Goal: Information Seeking & Learning: Learn about a topic

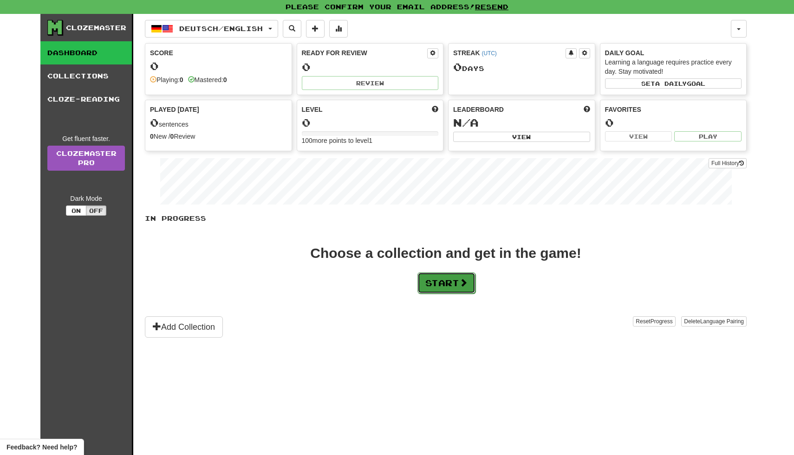
click at [449, 278] on button "Start" at bounding box center [446, 282] width 58 height 21
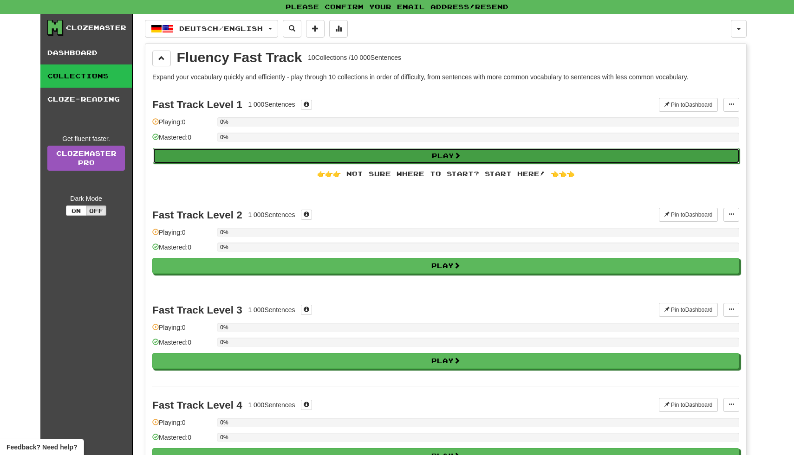
click at [445, 155] on button "Play" at bounding box center [446, 156] width 587 height 16
select select "**"
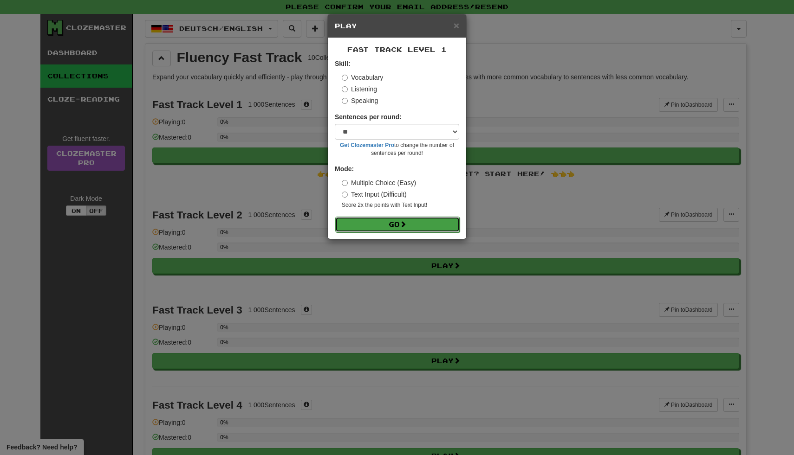
click at [417, 221] on button "Go" at bounding box center [397, 225] width 124 height 16
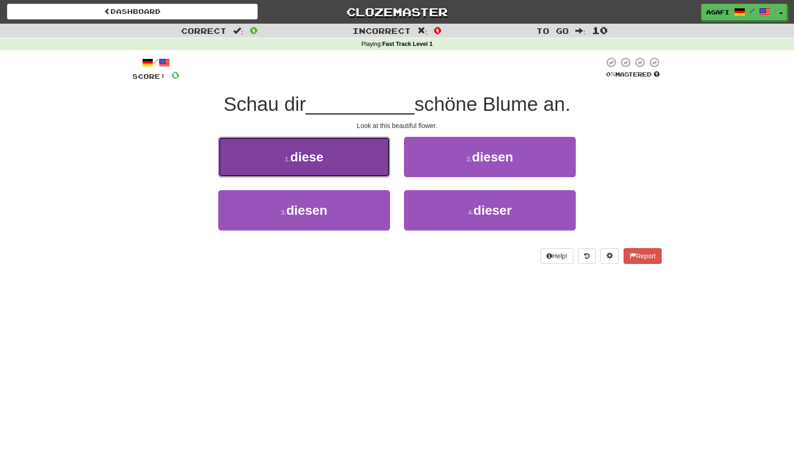
click at [345, 157] on button "1 . diese" at bounding box center [304, 157] width 172 height 40
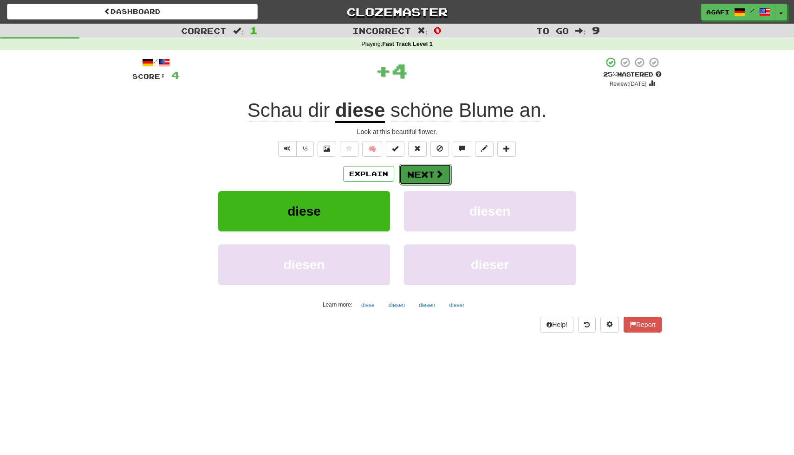
click at [433, 174] on button "Next" at bounding box center [425, 174] width 52 height 21
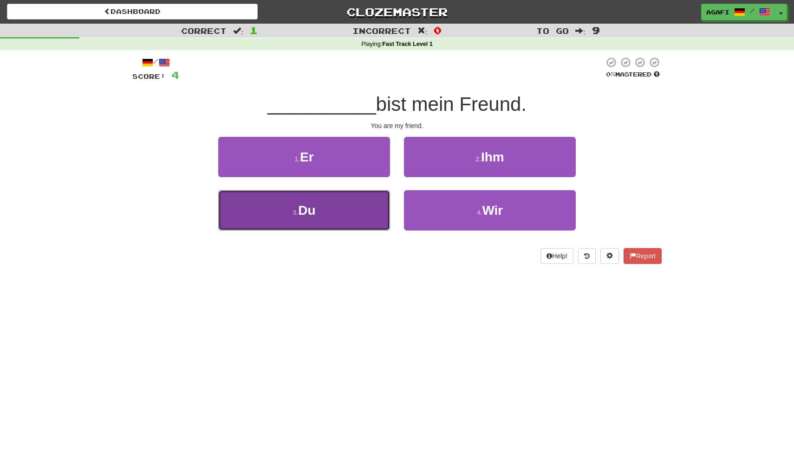
click at [310, 229] on button "3 . Du" at bounding box center [304, 210] width 172 height 40
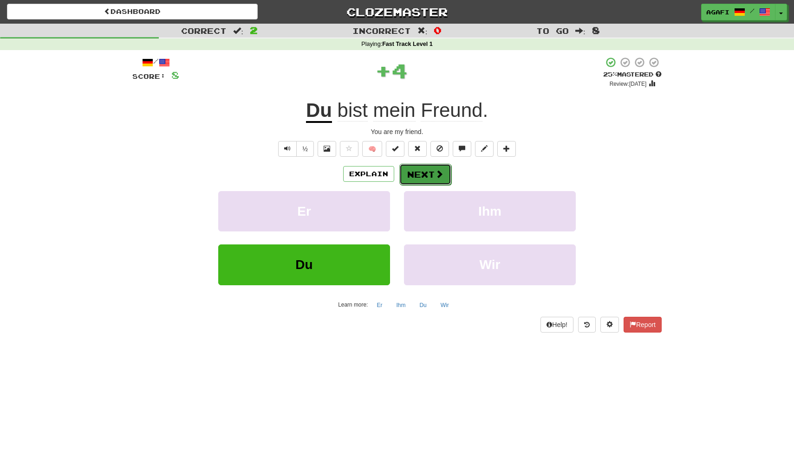
click at [431, 178] on button "Next" at bounding box center [425, 174] width 52 height 21
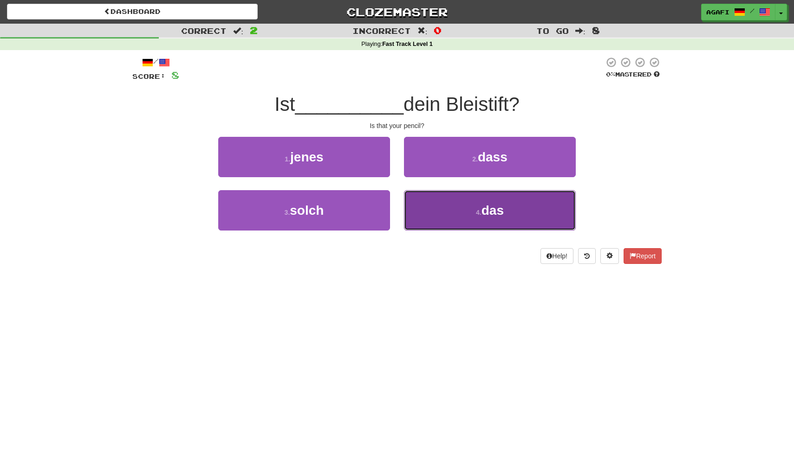
click at [468, 205] on button "4 . das" at bounding box center [490, 210] width 172 height 40
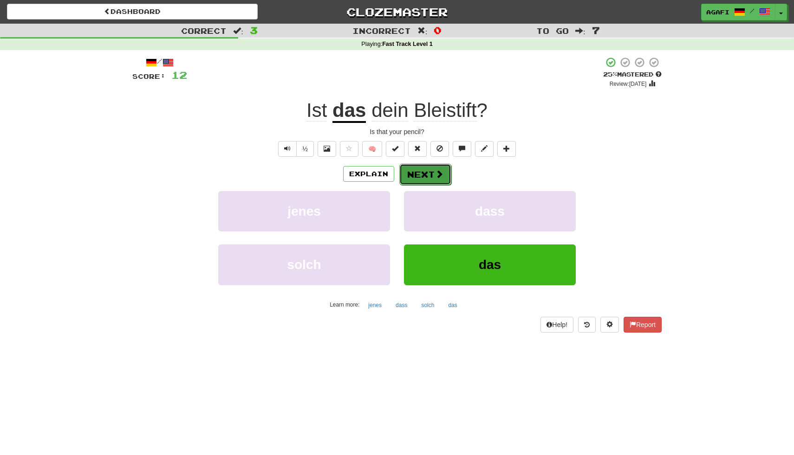
click at [424, 175] on button "Next" at bounding box center [425, 174] width 52 height 21
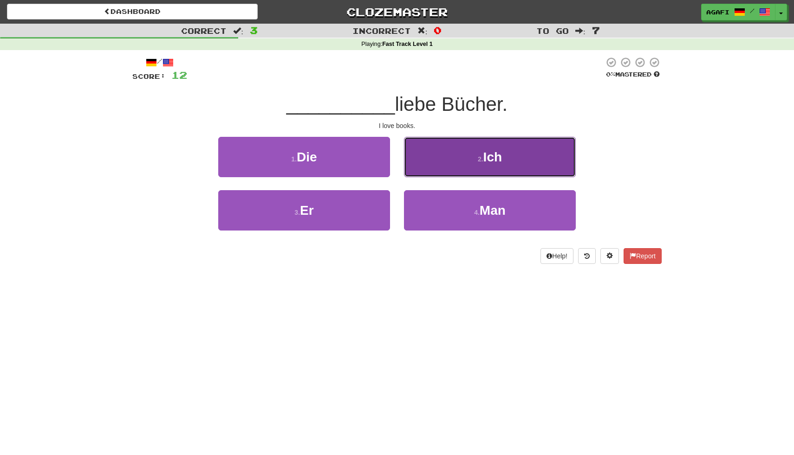
click at [449, 171] on button "2 . Ich" at bounding box center [490, 157] width 172 height 40
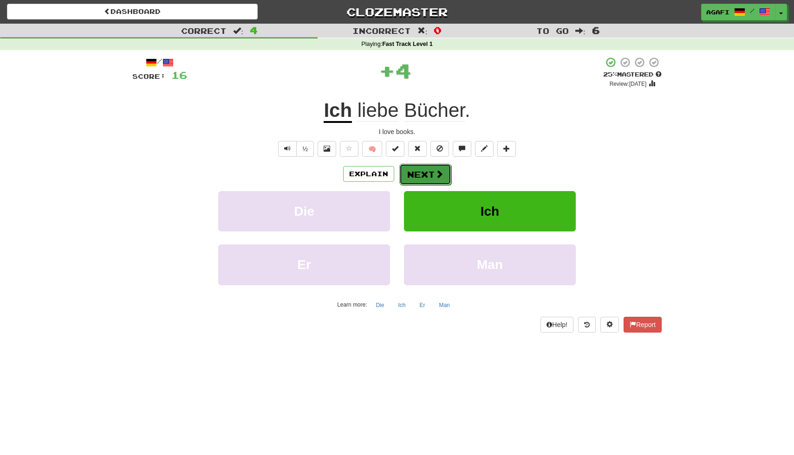
click at [429, 174] on button "Next" at bounding box center [425, 174] width 52 height 21
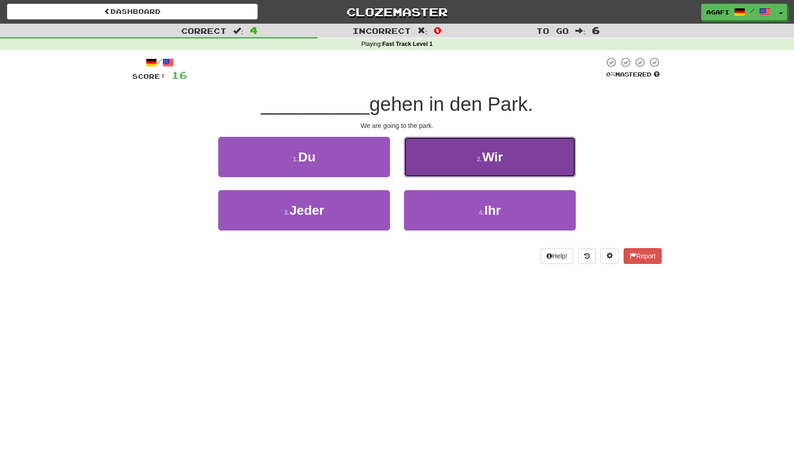
click at [436, 168] on button "2 . Wir" at bounding box center [490, 157] width 172 height 40
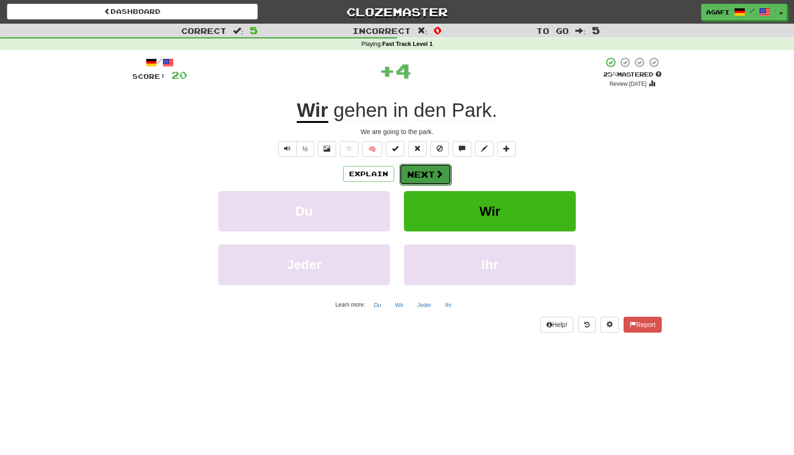
click at [428, 177] on button "Next" at bounding box center [425, 174] width 52 height 21
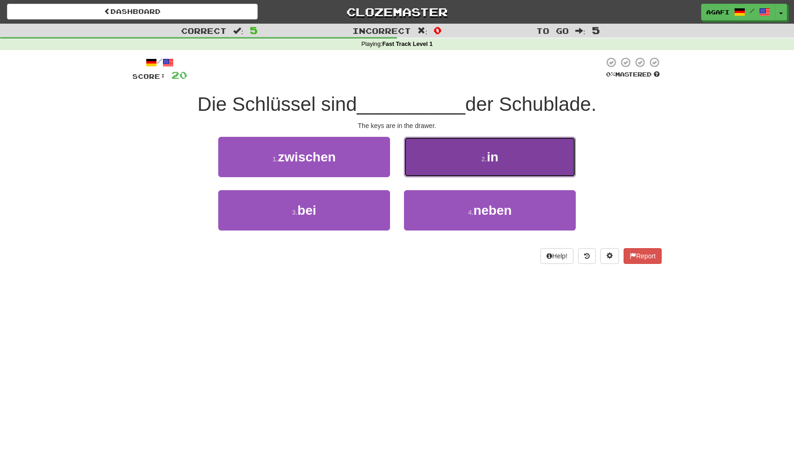
click at [417, 174] on button "2 . in" at bounding box center [490, 157] width 172 height 40
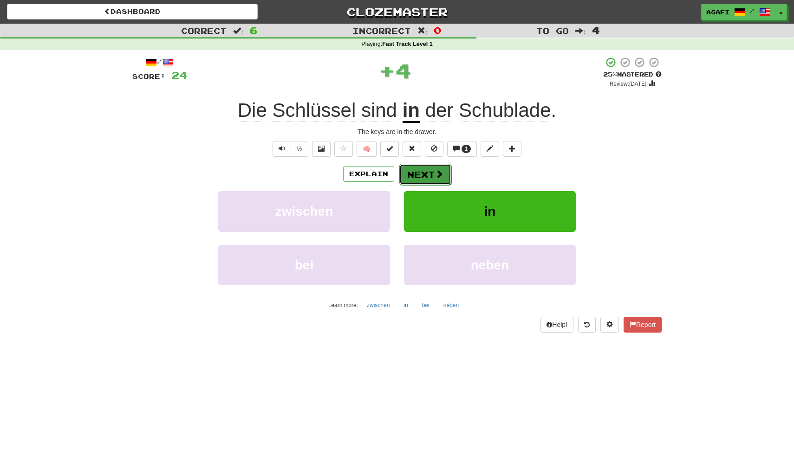
click at [418, 177] on button "Next" at bounding box center [425, 174] width 52 height 21
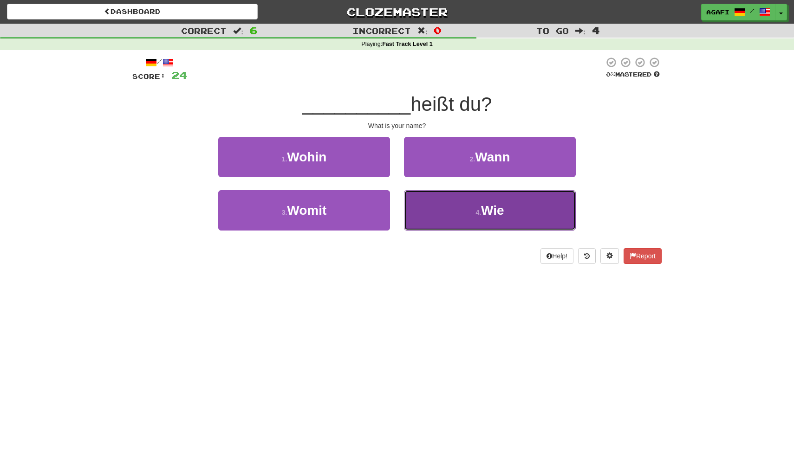
click at [448, 215] on button "4 . Wie" at bounding box center [490, 210] width 172 height 40
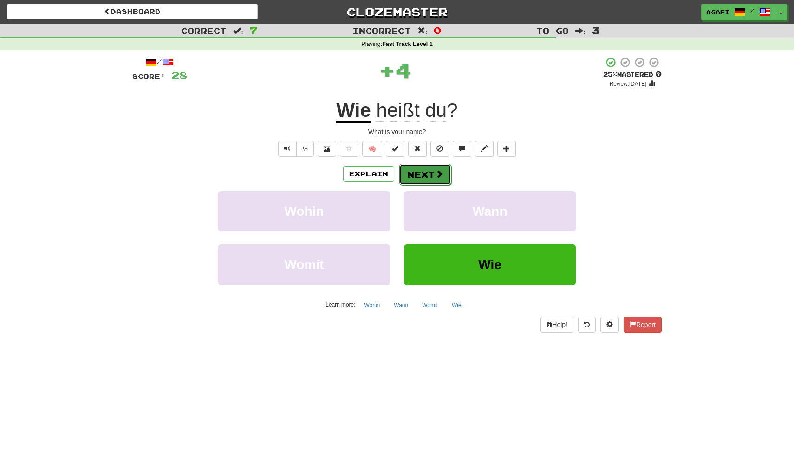
click at [419, 173] on button "Next" at bounding box center [425, 174] width 52 height 21
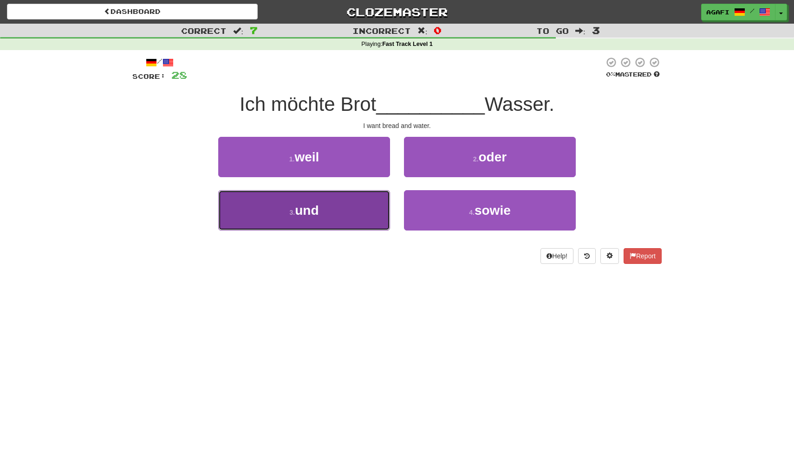
click at [378, 204] on button "3 . und" at bounding box center [304, 210] width 172 height 40
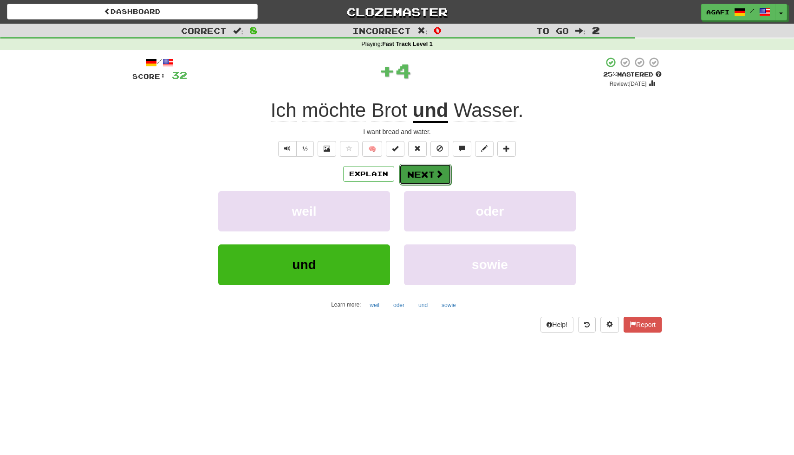
click at [422, 181] on button "Next" at bounding box center [425, 174] width 52 height 21
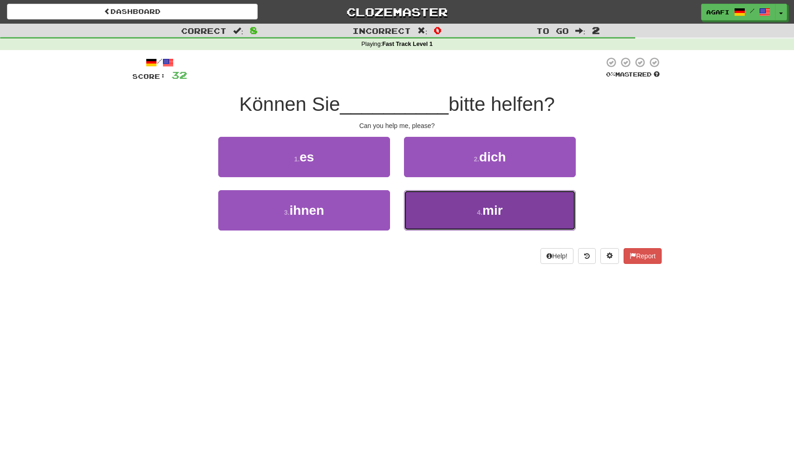
click at [439, 213] on button "4 . mir" at bounding box center [490, 210] width 172 height 40
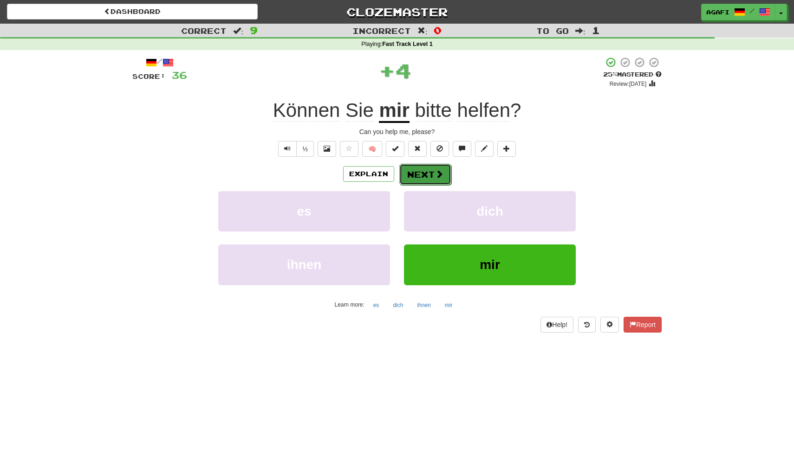
click at [427, 177] on button "Next" at bounding box center [425, 174] width 52 height 21
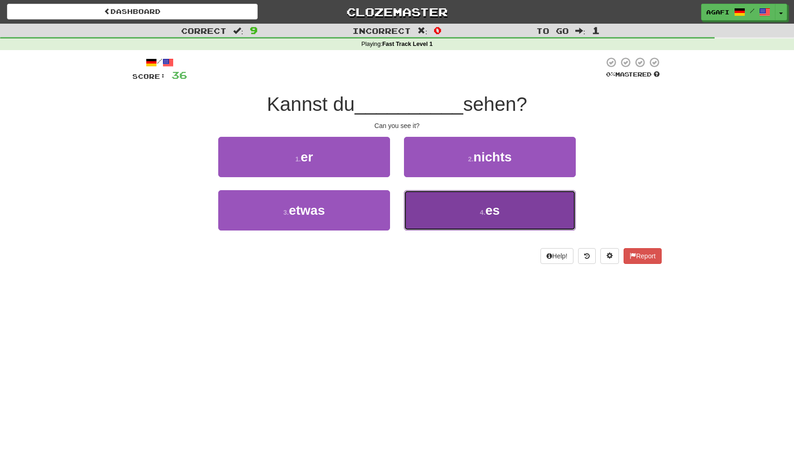
click at [425, 208] on button "4 . es" at bounding box center [490, 210] width 172 height 40
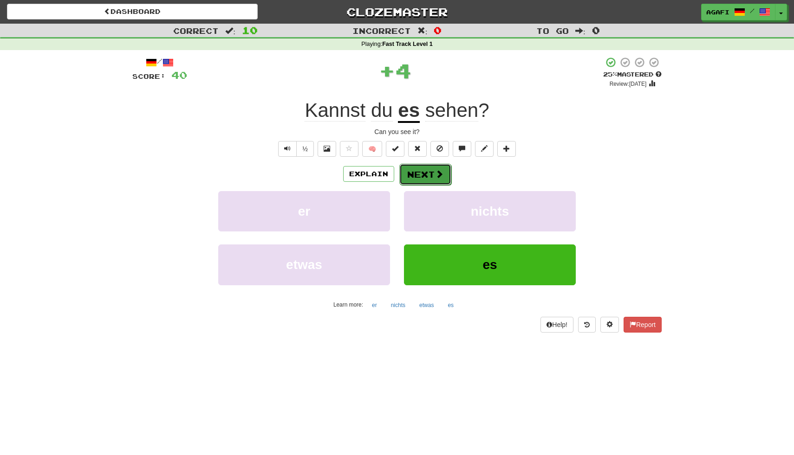
click at [422, 173] on button "Next" at bounding box center [425, 174] width 52 height 21
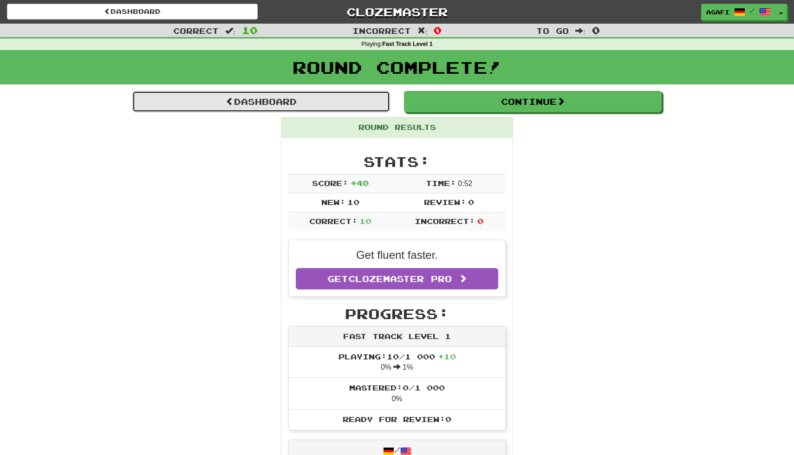
click at [270, 99] on link "Dashboard" at bounding box center [261, 101] width 258 height 21
